Goal: Register for event/course

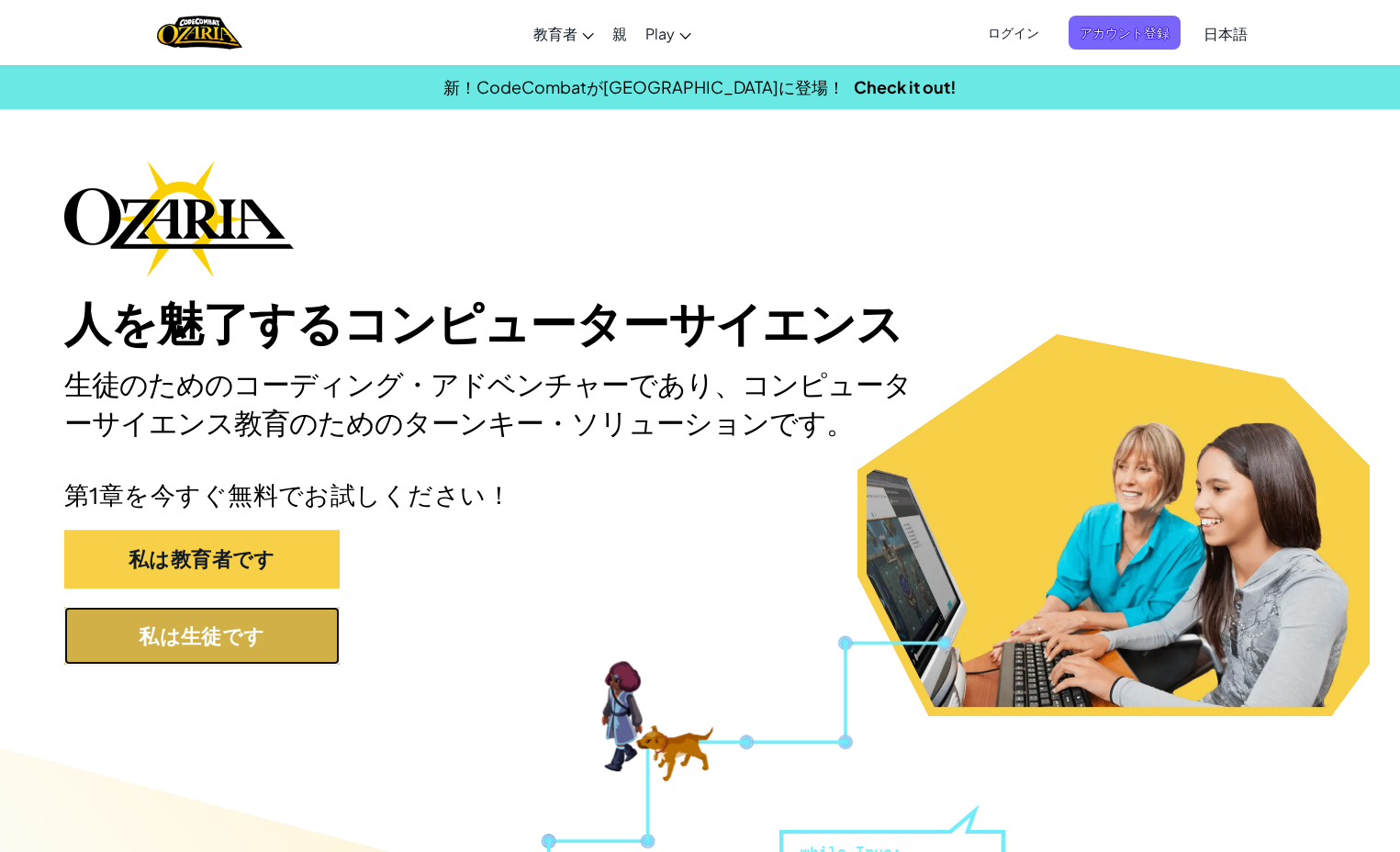
click at [238, 653] on button "私は生徒です" at bounding box center [202, 636] width 275 height 58
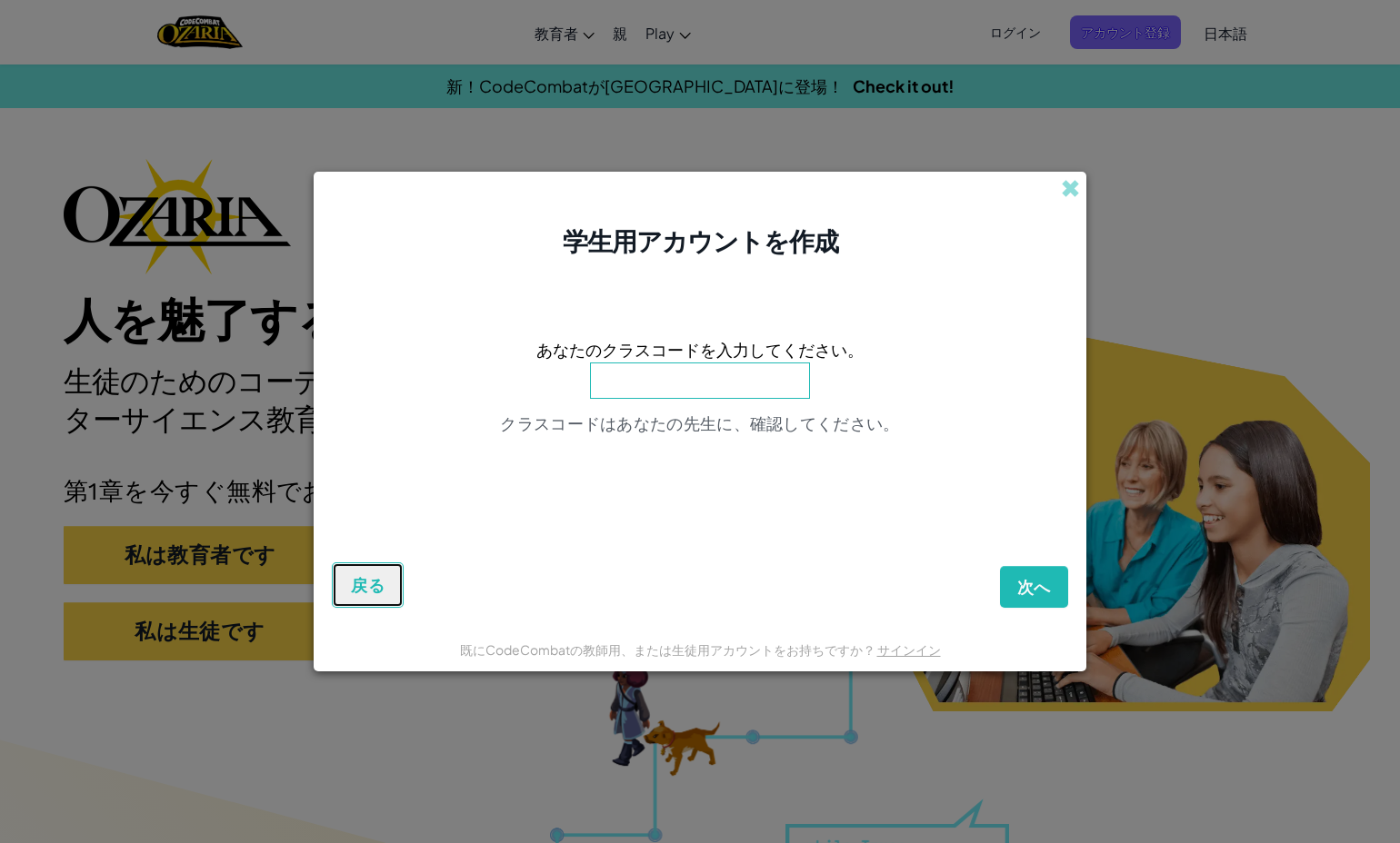
click at [352, 594] on span "戻る" at bounding box center [367, 585] width 34 height 22
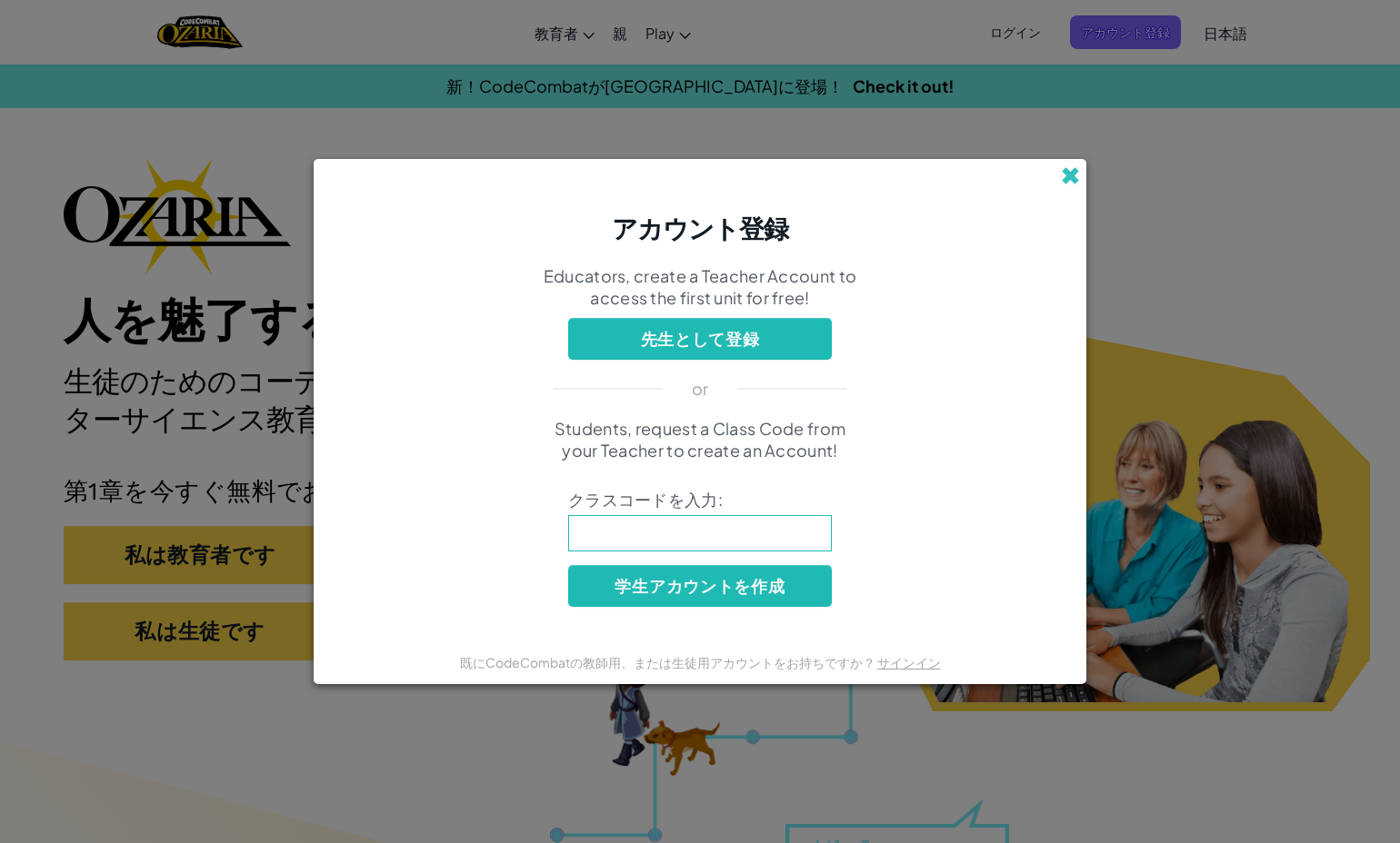
click at [1077, 178] on span at bounding box center [1070, 176] width 19 height 19
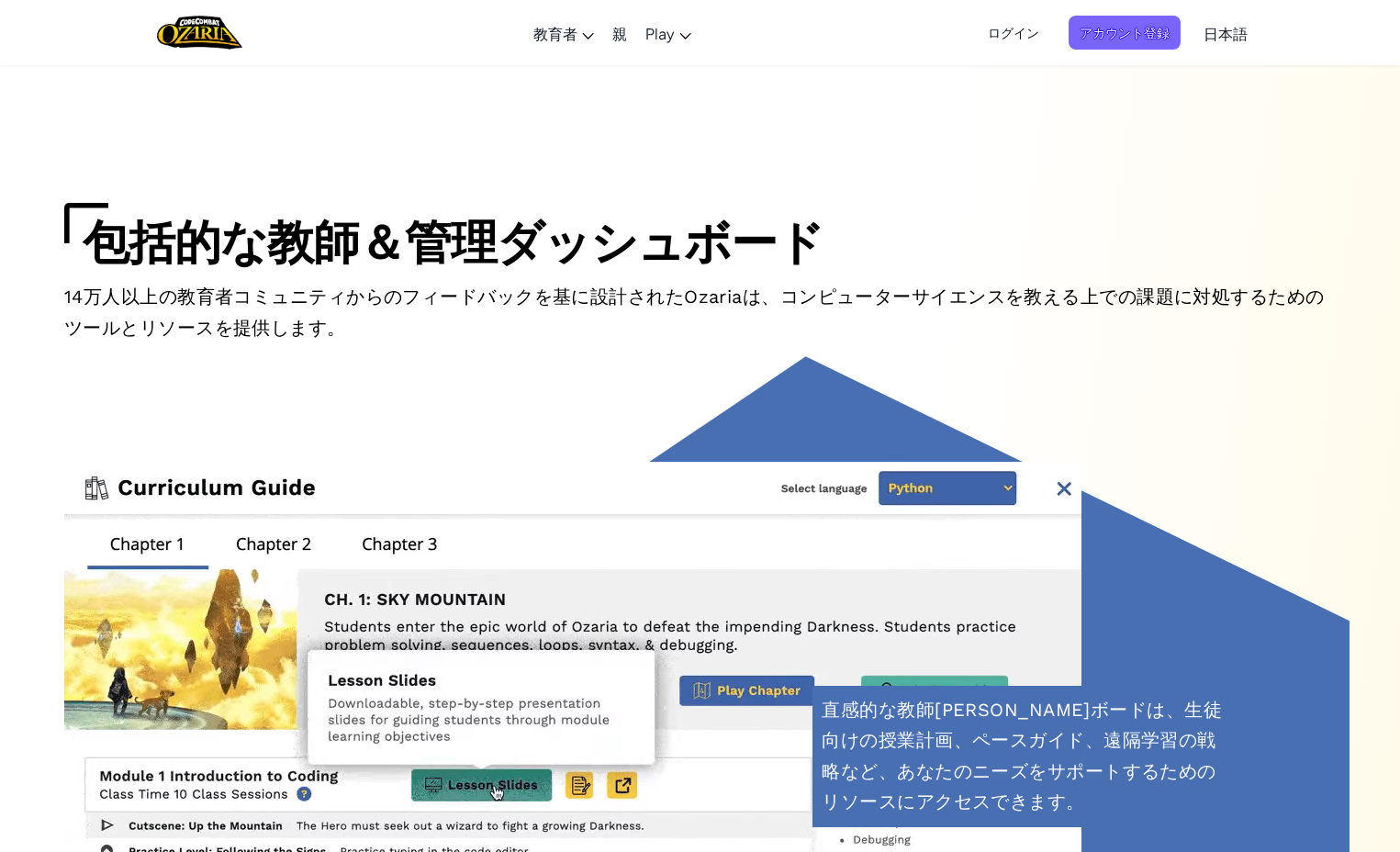
scroll to position [6583, 0]
